Goal: Information Seeking & Learning: Learn about a topic

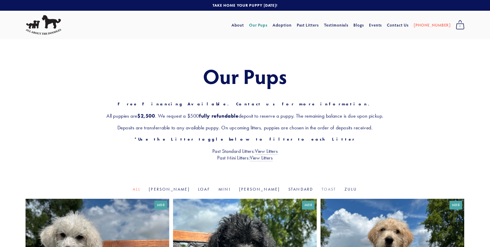
click at [321, 190] on link "Toast" at bounding box center [328, 189] width 15 height 5
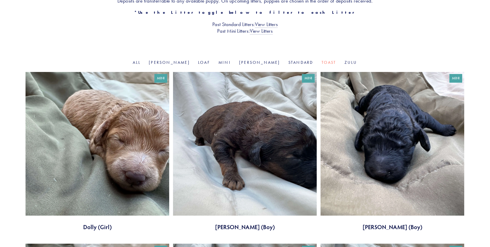
scroll to position [140, 0]
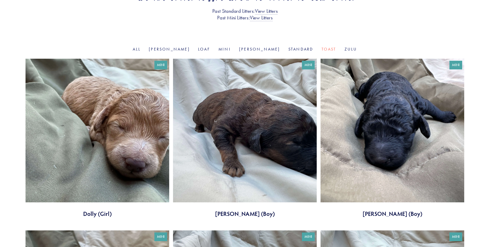
click at [52, 120] on link at bounding box center [98, 138] width 144 height 159
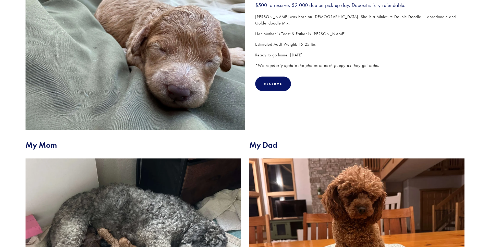
scroll to position [67, 0]
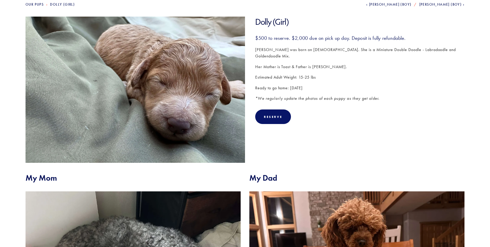
click at [451, 4] on span "[PERSON_NAME] (Boy)" at bounding box center [440, 4] width 43 height 4
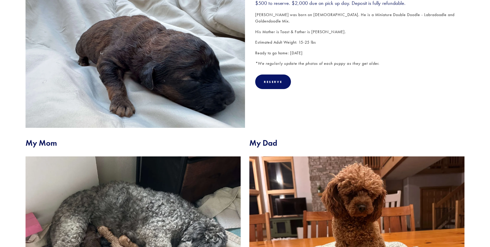
scroll to position [68, 0]
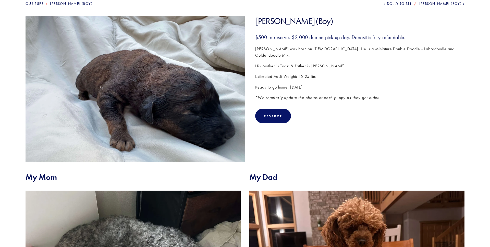
click at [447, 4] on span "[PERSON_NAME] (Boy)" at bounding box center [440, 4] width 43 height 4
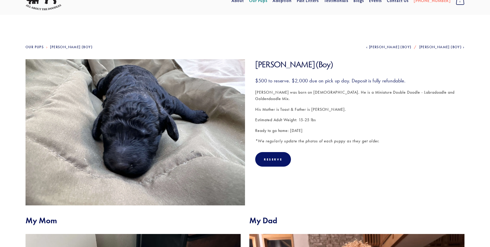
scroll to position [20, 0]
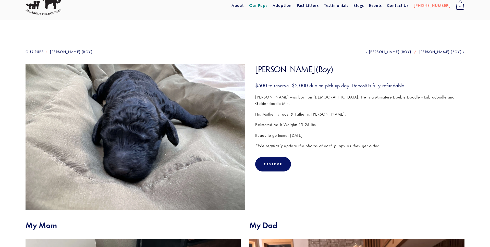
click at [454, 53] on span "[PERSON_NAME] (Boy)" at bounding box center [440, 52] width 43 height 4
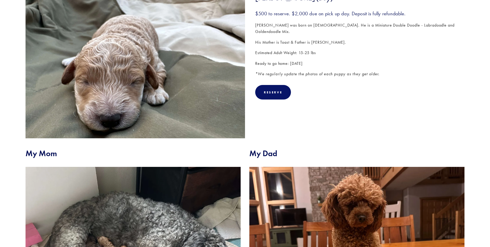
scroll to position [37, 0]
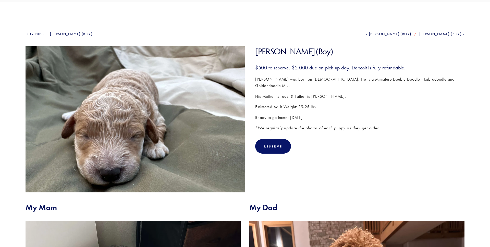
click at [445, 35] on span "[PERSON_NAME] (Boy)" at bounding box center [440, 34] width 43 height 4
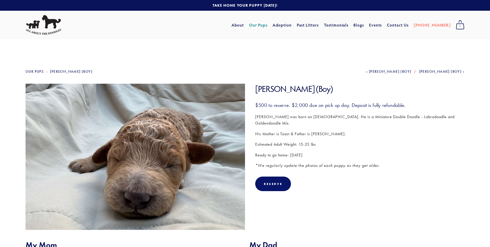
click at [444, 72] on span "[PERSON_NAME] (Boy)" at bounding box center [440, 71] width 43 height 4
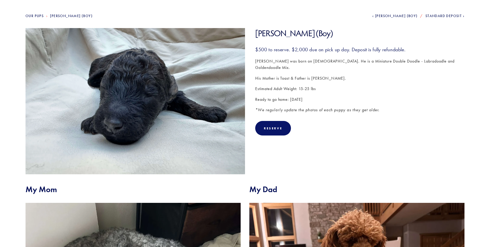
scroll to position [167, 0]
